Goal: Transaction & Acquisition: Purchase product/service

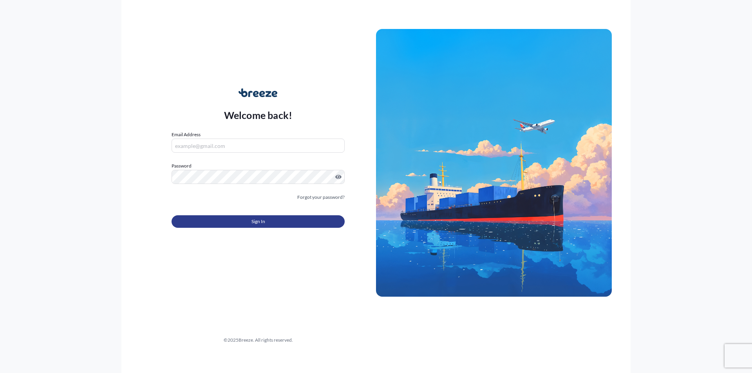
type input "[EMAIL_ADDRESS][DOMAIN_NAME]"
click at [276, 220] on button "Sign In" at bounding box center [257, 221] width 173 height 13
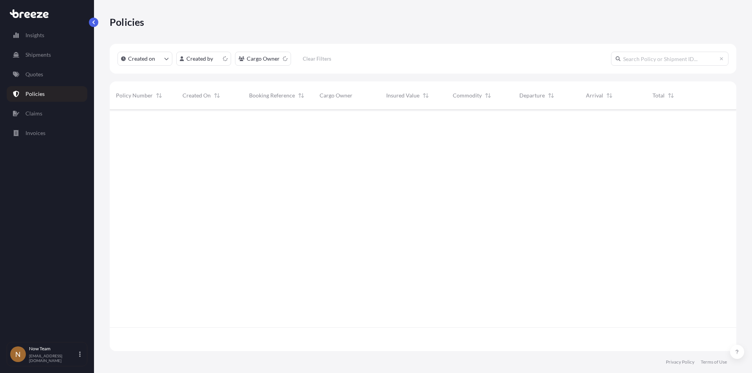
scroll to position [240, 620]
click at [39, 72] on p "Quotes" at bounding box center [34, 74] width 18 height 8
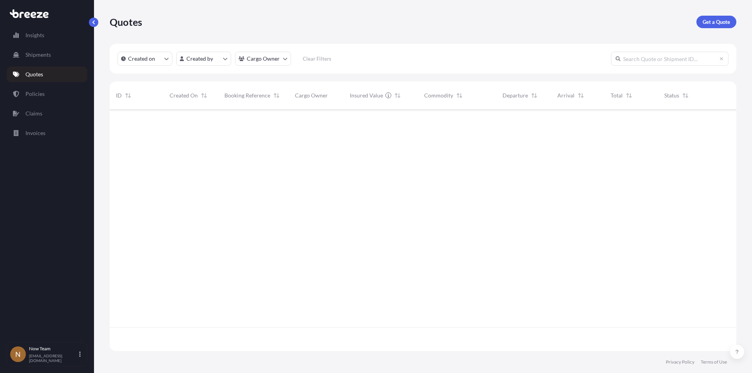
scroll to position [264, 620]
click at [713, 23] on p "Get a Quote" at bounding box center [715, 22] width 27 height 8
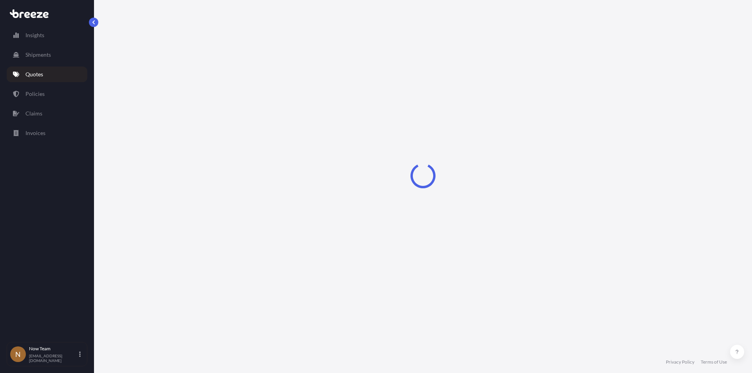
select select "Sea"
select select "1"
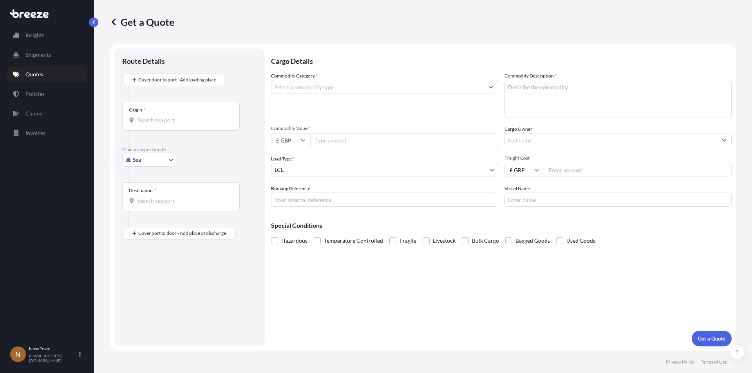
click at [168, 160] on body "Insights Shipments Quotes Policies Claims Invoices N Now Team [EMAIL_ADDRESS][D…" at bounding box center [376, 186] width 752 height 373
click at [149, 207] on span "Road" at bounding box center [143, 208] width 13 height 8
select select "Road"
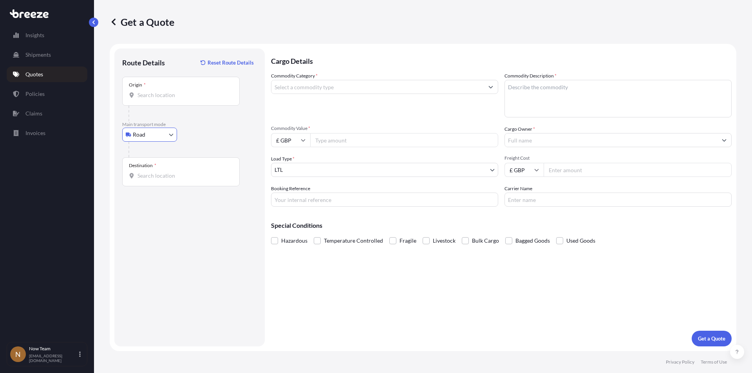
click at [167, 99] on div "Origin *" at bounding box center [180, 91] width 117 height 29
click at [167, 99] on input "Origin *" at bounding box center [183, 95] width 92 height 8
type input "F"
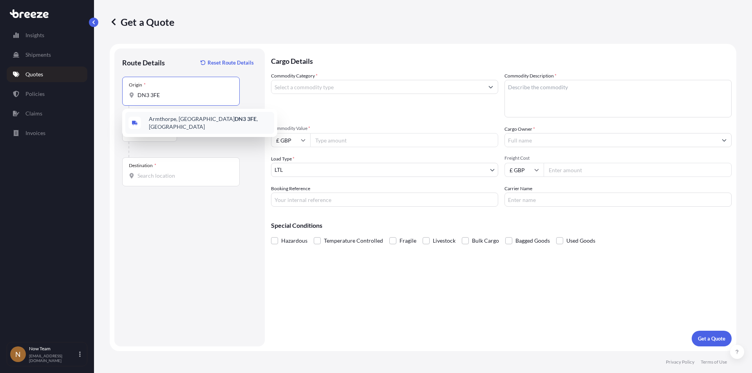
click at [173, 121] on span "Armthorpe, Doncaster DN3 3FE , [GEOGRAPHIC_DATA]" at bounding box center [210, 123] width 122 height 16
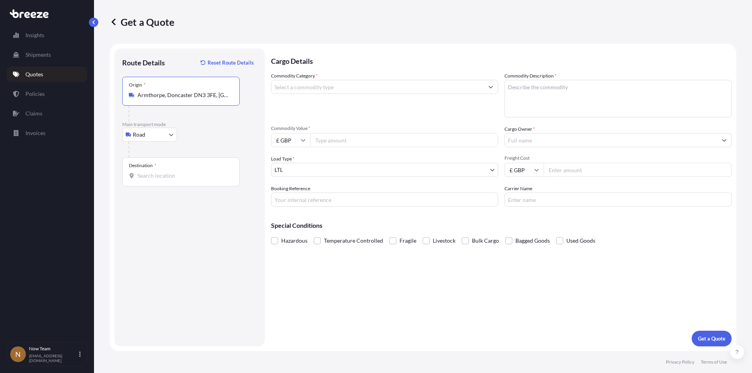
type input "Armthorpe, Doncaster DN3 3FE, [GEOGRAPHIC_DATA]"
click at [162, 173] on input "Destination *" at bounding box center [183, 176] width 92 height 8
click at [165, 202] on span "Basingstoke RG21 7QN , [GEOGRAPHIC_DATA]" at bounding box center [210, 204] width 122 height 16
type input "Basingstoke RG21 7QN, [GEOGRAPHIC_DATA]"
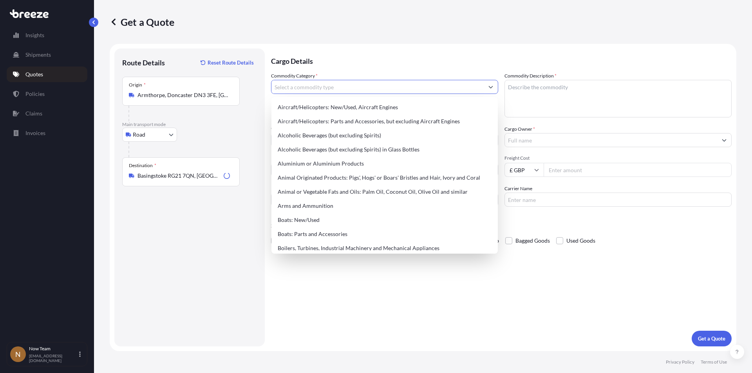
click at [305, 90] on input "Commodity Category *" at bounding box center [377, 87] width 212 height 14
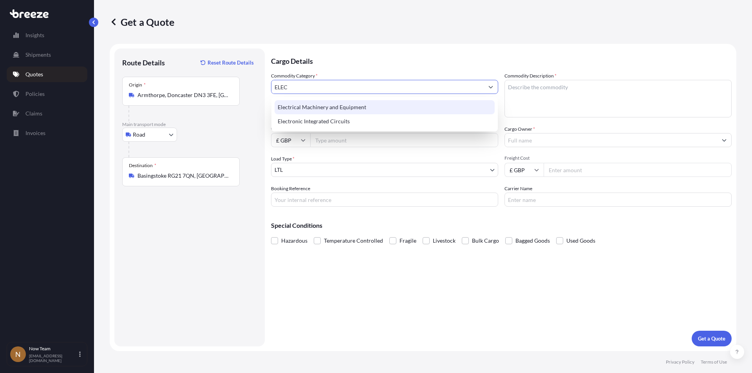
click at [344, 106] on div "Electrical Machinery and Equipment" at bounding box center [384, 107] width 220 height 14
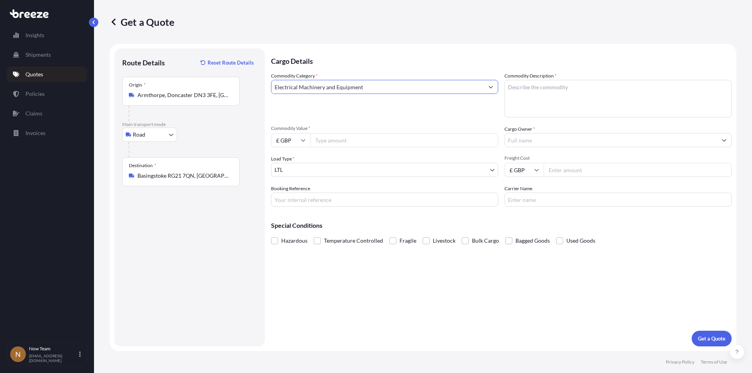
type input "Electrical Machinery and Equipment"
click at [531, 94] on textarea "Commodity Description *" at bounding box center [617, 99] width 227 height 38
type textarea "Full arrest"
click at [359, 143] on input "Commodity Value *" at bounding box center [404, 140] width 188 height 14
type input "1635.60"
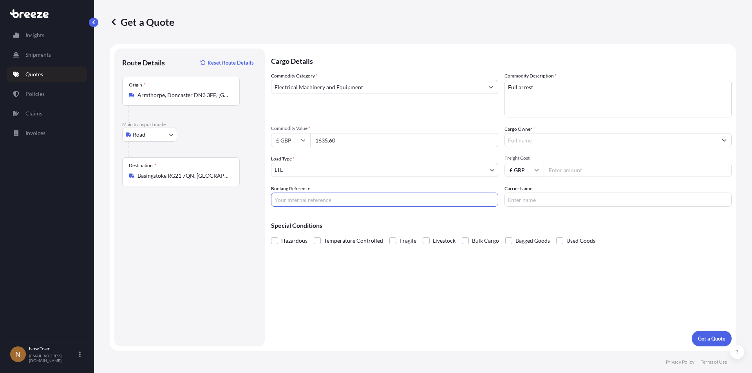
click at [339, 197] on input "Booking Reference" at bounding box center [384, 200] width 227 height 14
type input "n"
type input "NTG-17236"
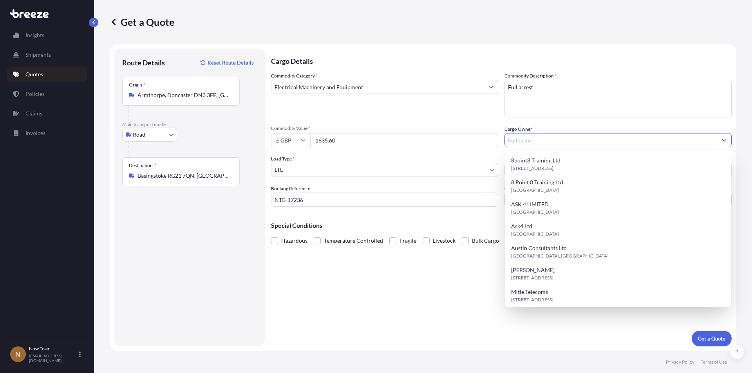
click at [552, 140] on input "Cargo Owner *" at bounding box center [611, 140] width 212 height 14
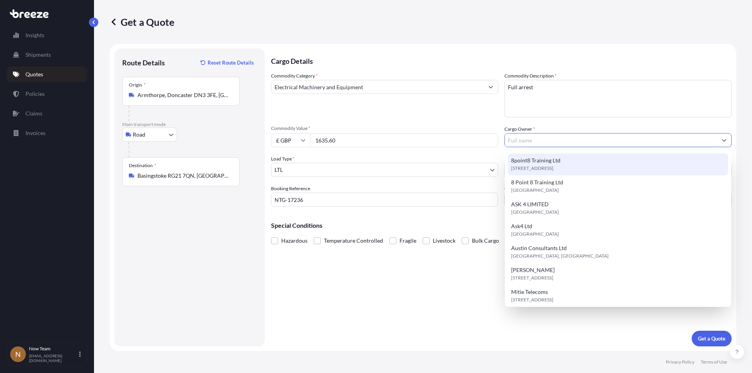
click at [548, 162] on span "8point8 Training Ltd" at bounding box center [535, 161] width 49 height 8
type input "8point8 Training Ltd"
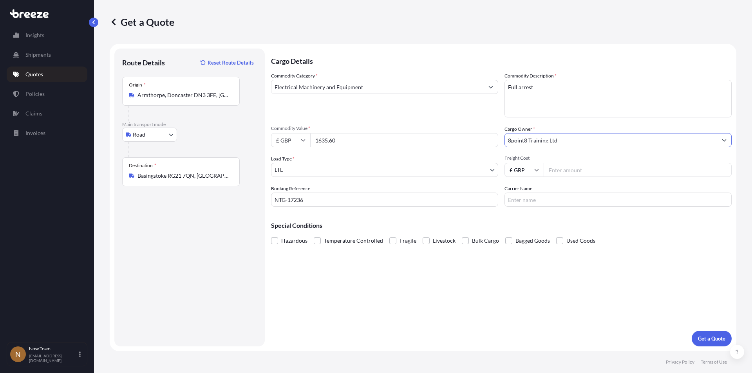
click at [568, 174] on input "Freight Cost" at bounding box center [637, 170] width 188 height 14
type input "5.65"
click at [556, 197] on input "Carrier Name" at bounding box center [617, 200] width 227 height 14
type input "Fedex"
click at [710, 335] on p "Get a Quote" at bounding box center [711, 339] width 27 height 8
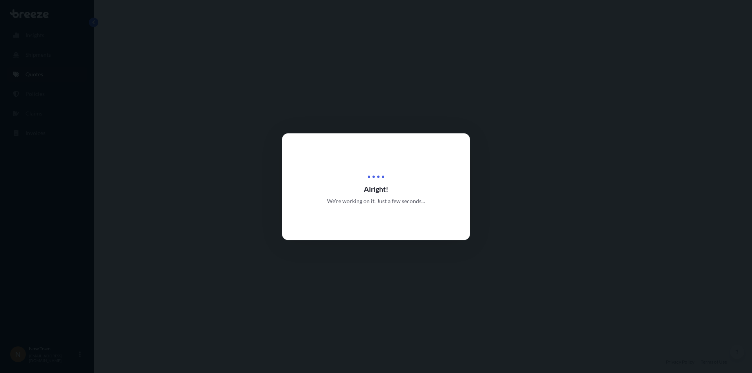
select select "Road"
select select "1"
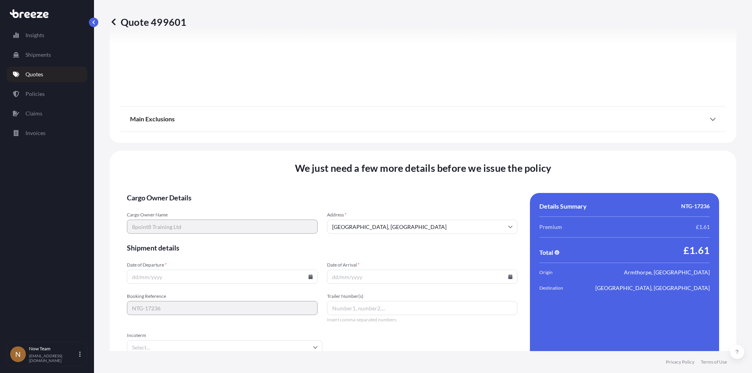
scroll to position [869, 0]
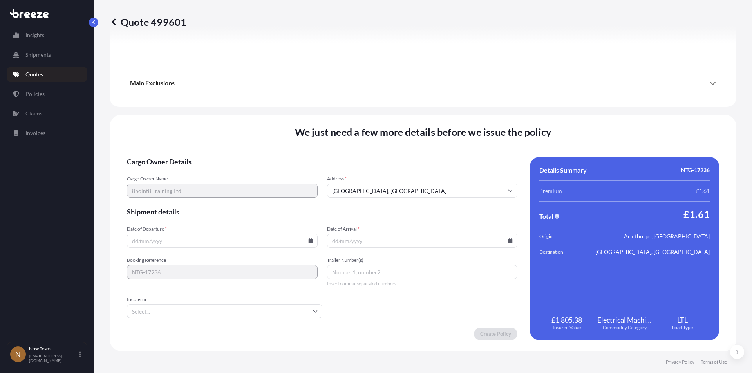
click at [308, 242] on icon at bounding box center [310, 240] width 4 height 5
click at [183, 185] on button "23" at bounding box center [184, 186] width 13 height 13
type input "[DATE]"
click at [508, 241] on icon at bounding box center [510, 240] width 4 height 5
click at [400, 184] on button "24" at bounding box center [401, 186] width 13 height 13
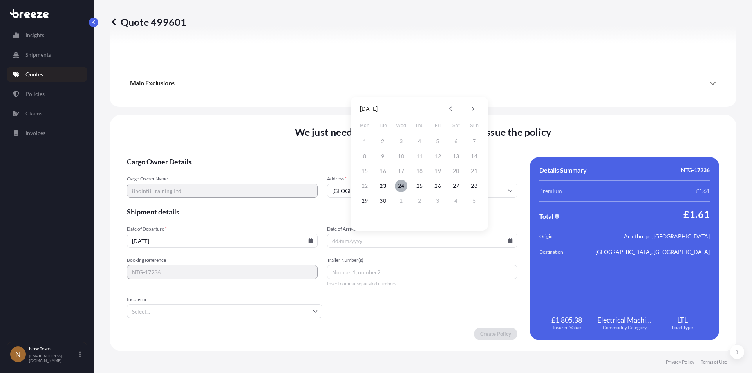
type input "[DATE]"
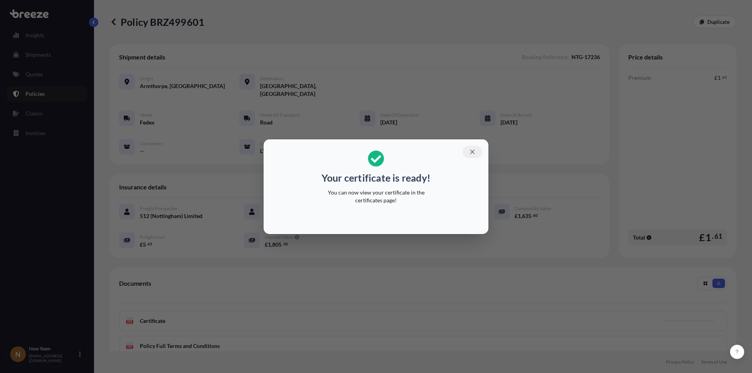
click at [474, 150] on icon "button" at bounding box center [472, 152] width 4 height 4
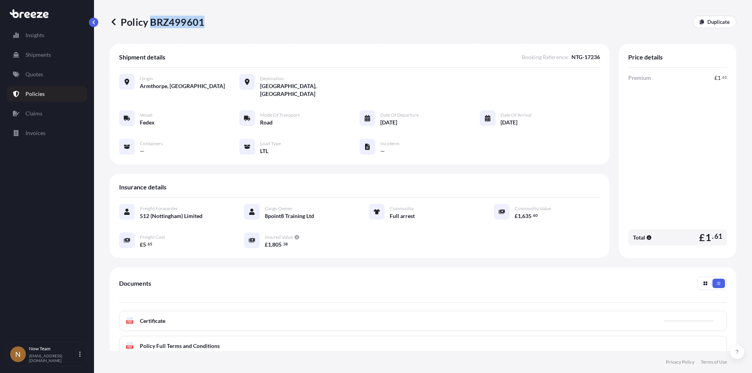
drag, startPoint x: 151, startPoint y: 21, endPoint x: 202, endPoint y: 18, distance: 51.7
click at [202, 18] on p "Policy BRZ499601" at bounding box center [157, 22] width 95 height 13
copy p "BRZ499601"
